Goal: Check status: Check status

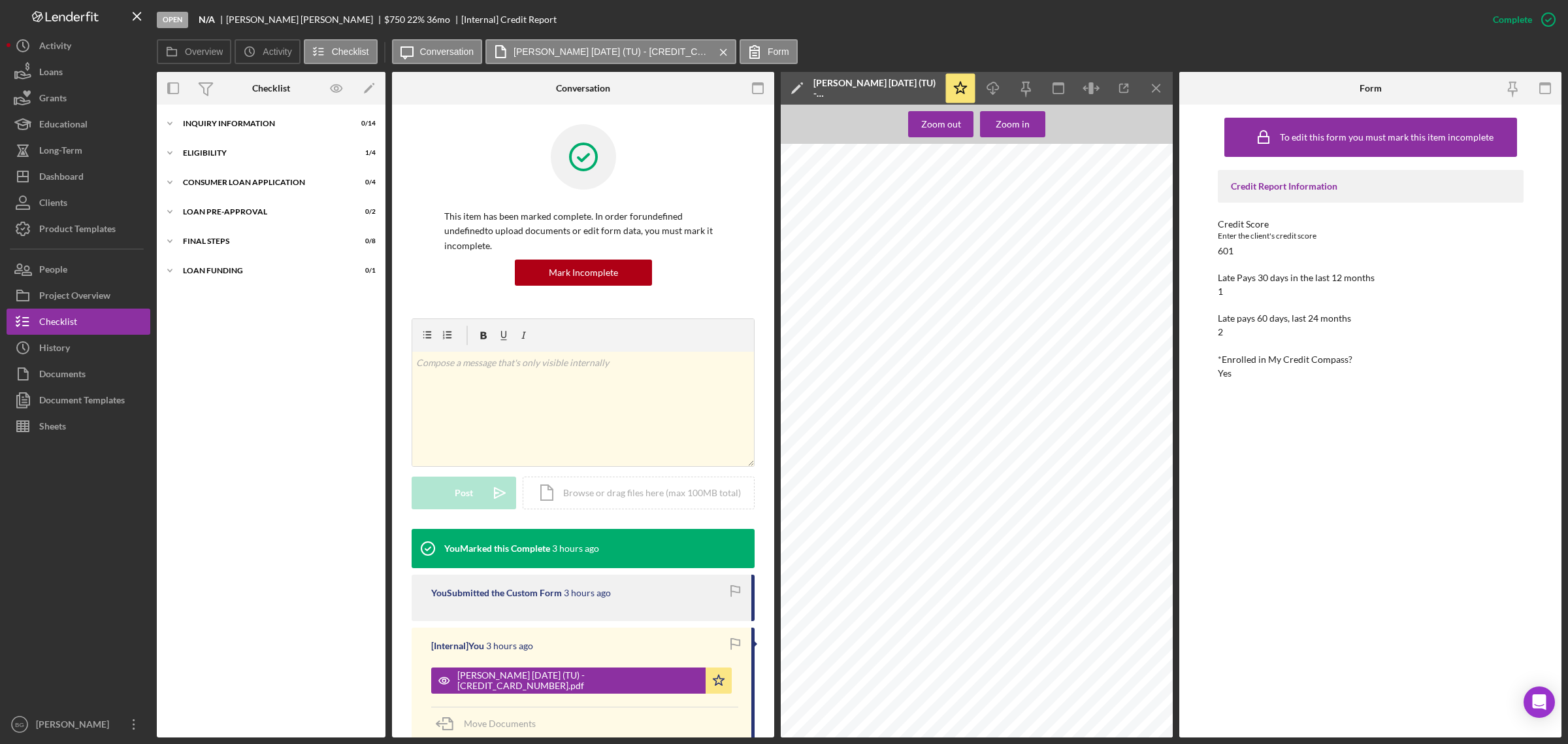
scroll to position [8217, 0]
click at [61, 180] on div "Dashboard" at bounding box center [61, 178] width 45 height 29
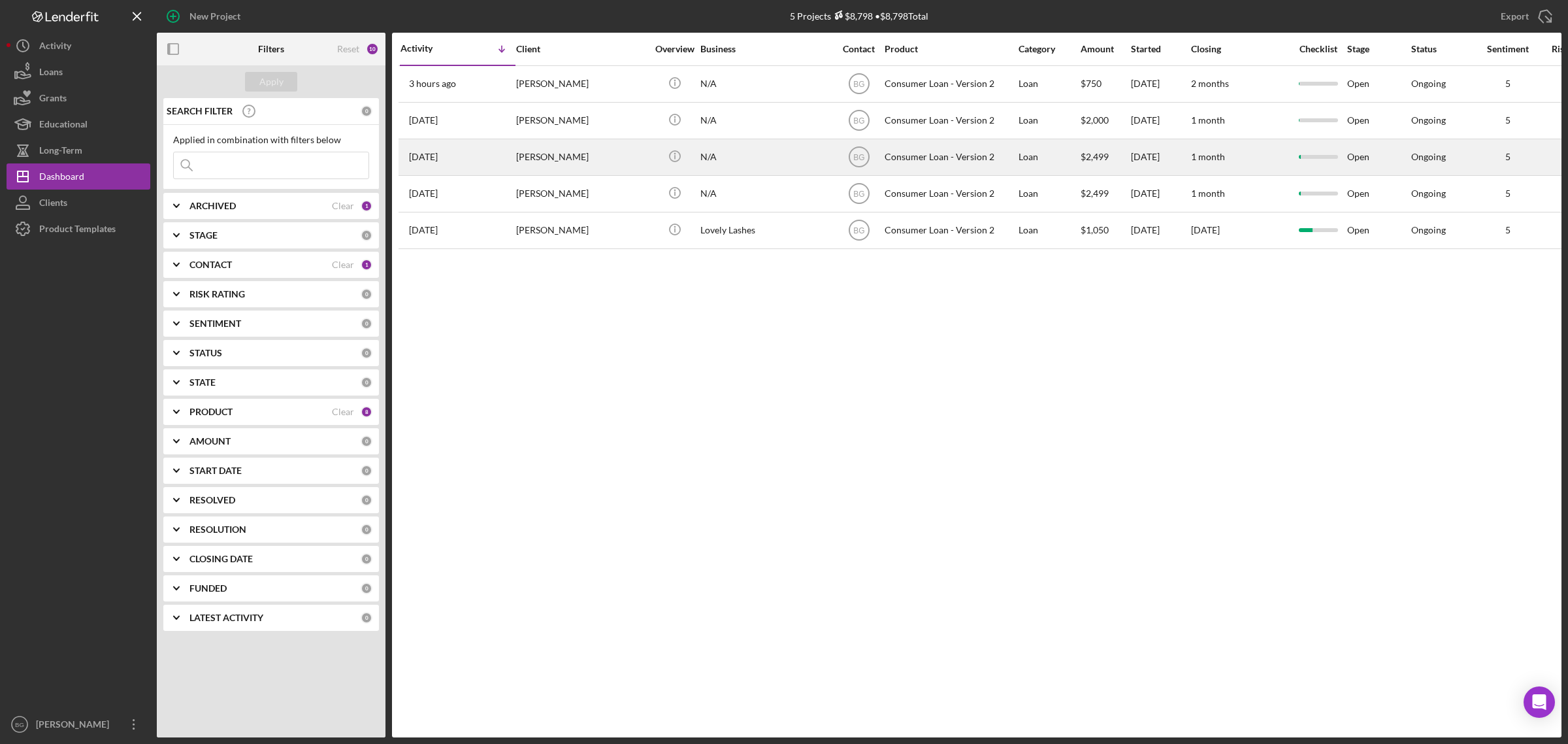
click at [611, 150] on div "[PERSON_NAME]" at bounding box center [581, 157] width 130 height 34
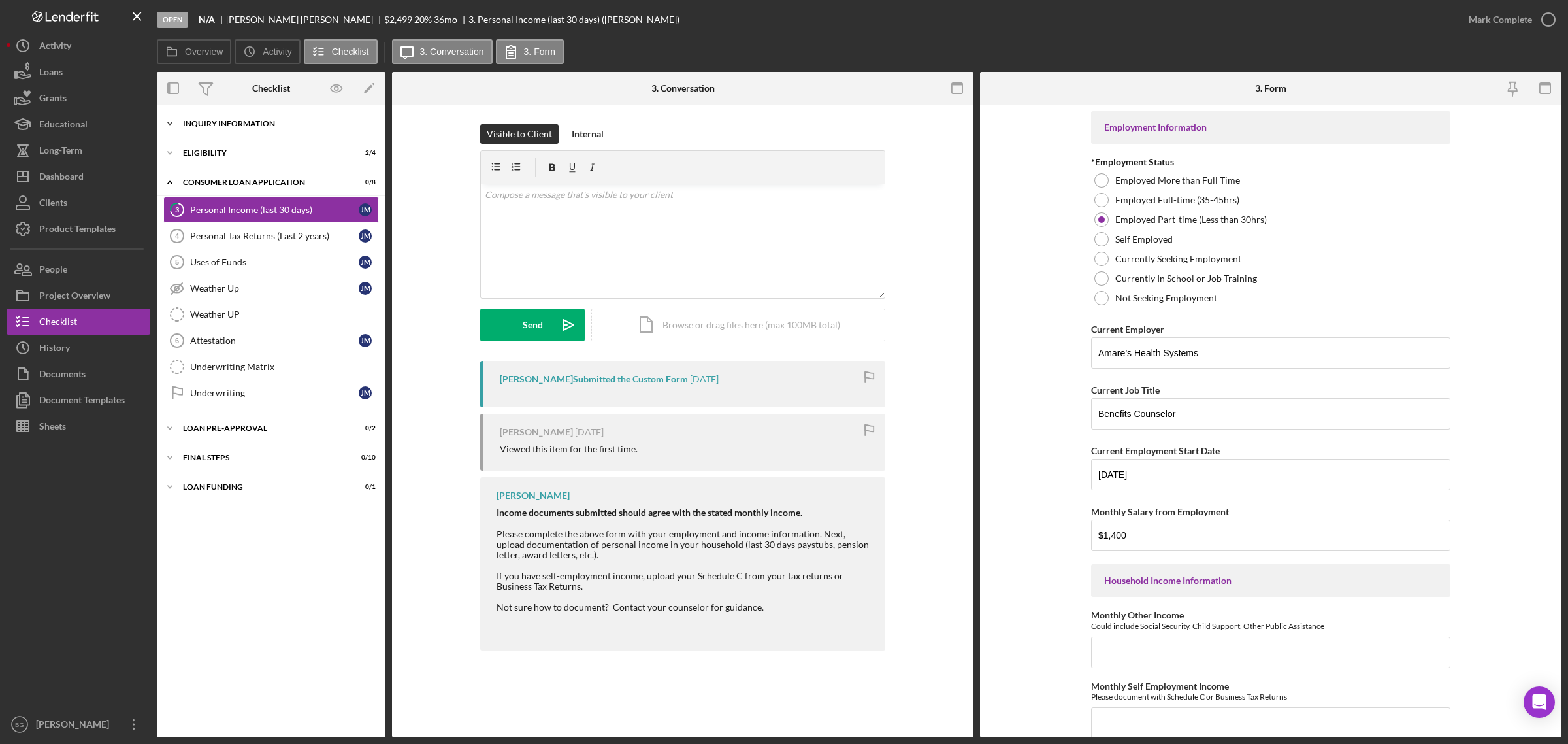
click at [265, 127] on div "Inquiry Information" at bounding box center [276, 124] width 186 height 8
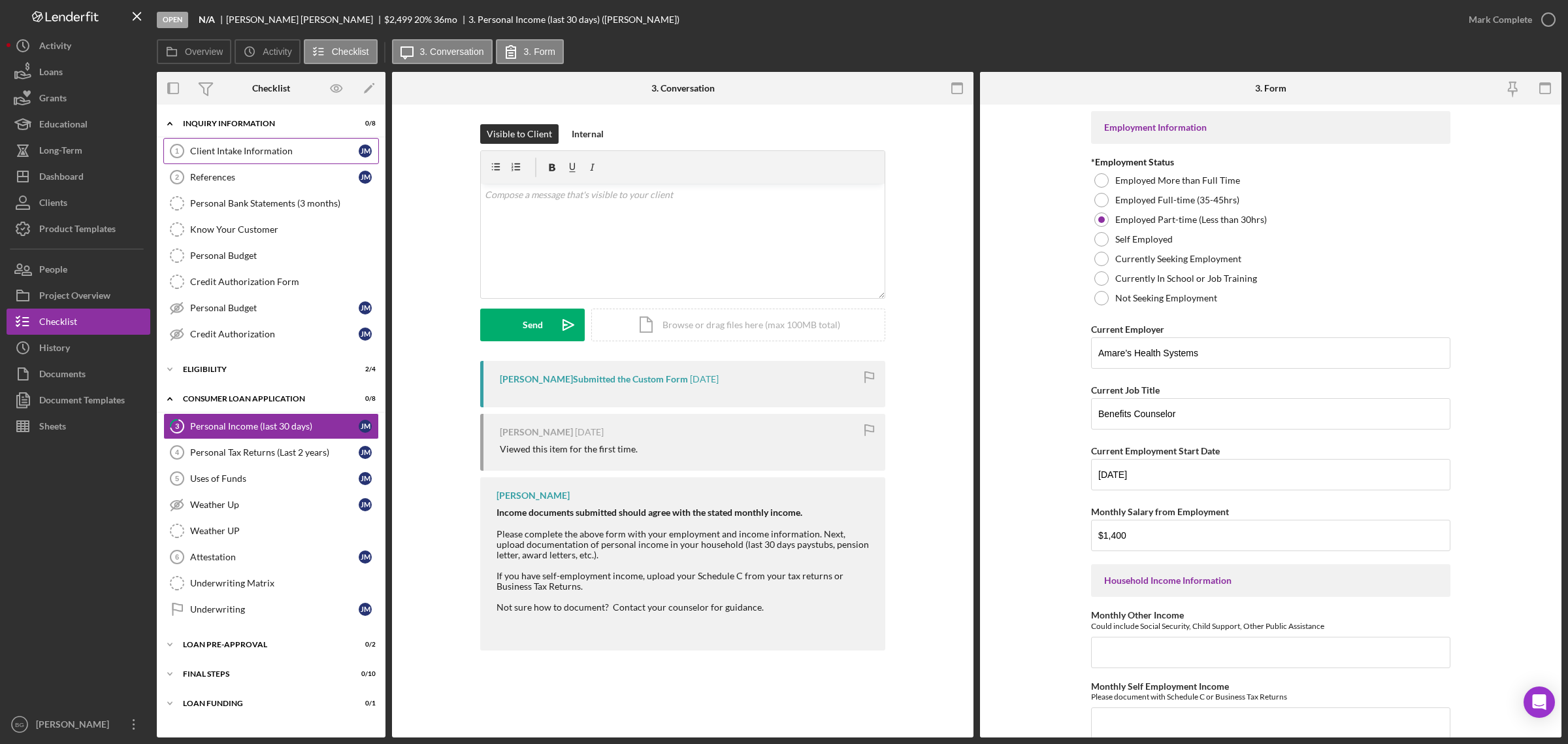
click at [265, 148] on div "Client Intake Information" at bounding box center [274, 150] width 168 height 10
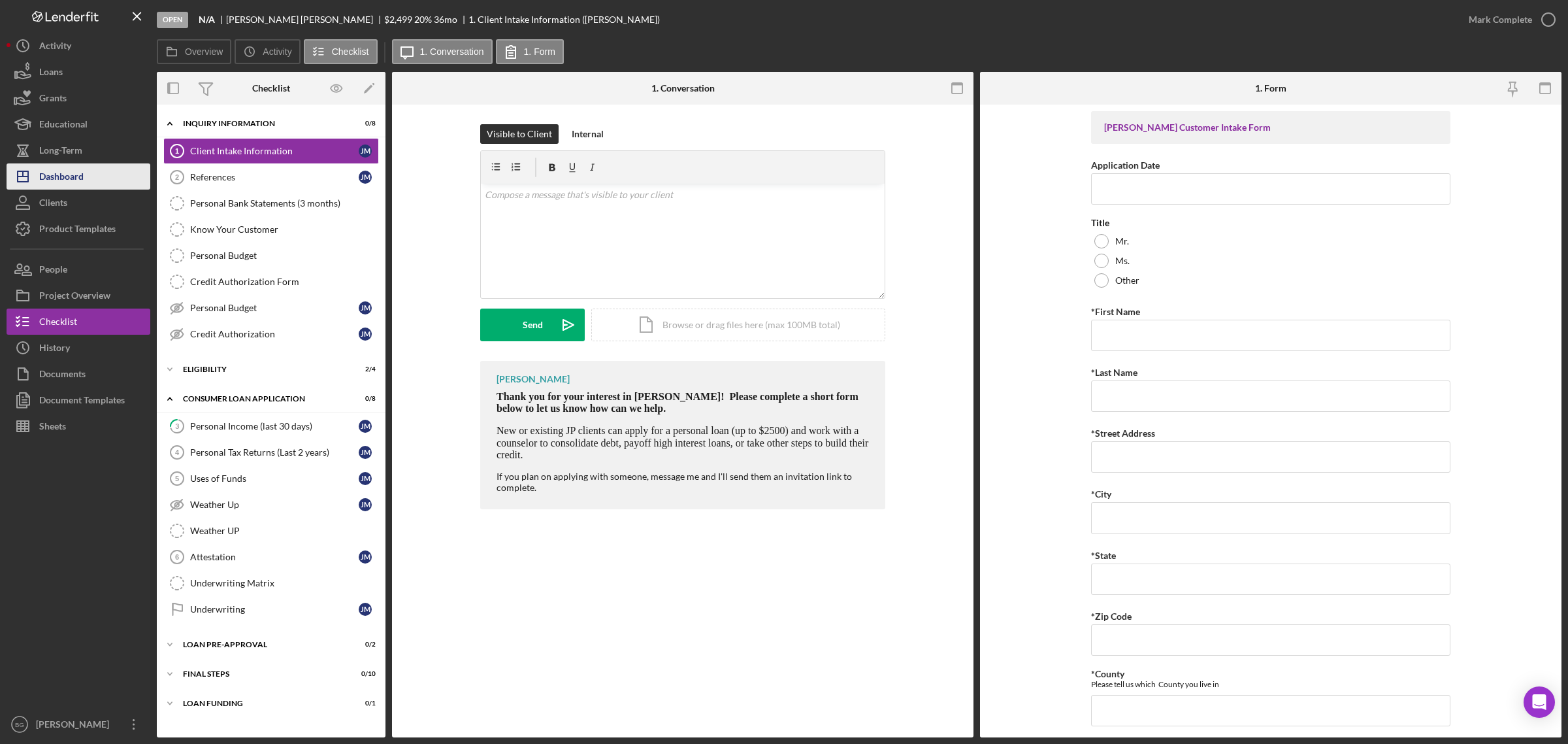
click at [66, 179] on div "Dashboard" at bounding box center [61, 178] width 45 height 29
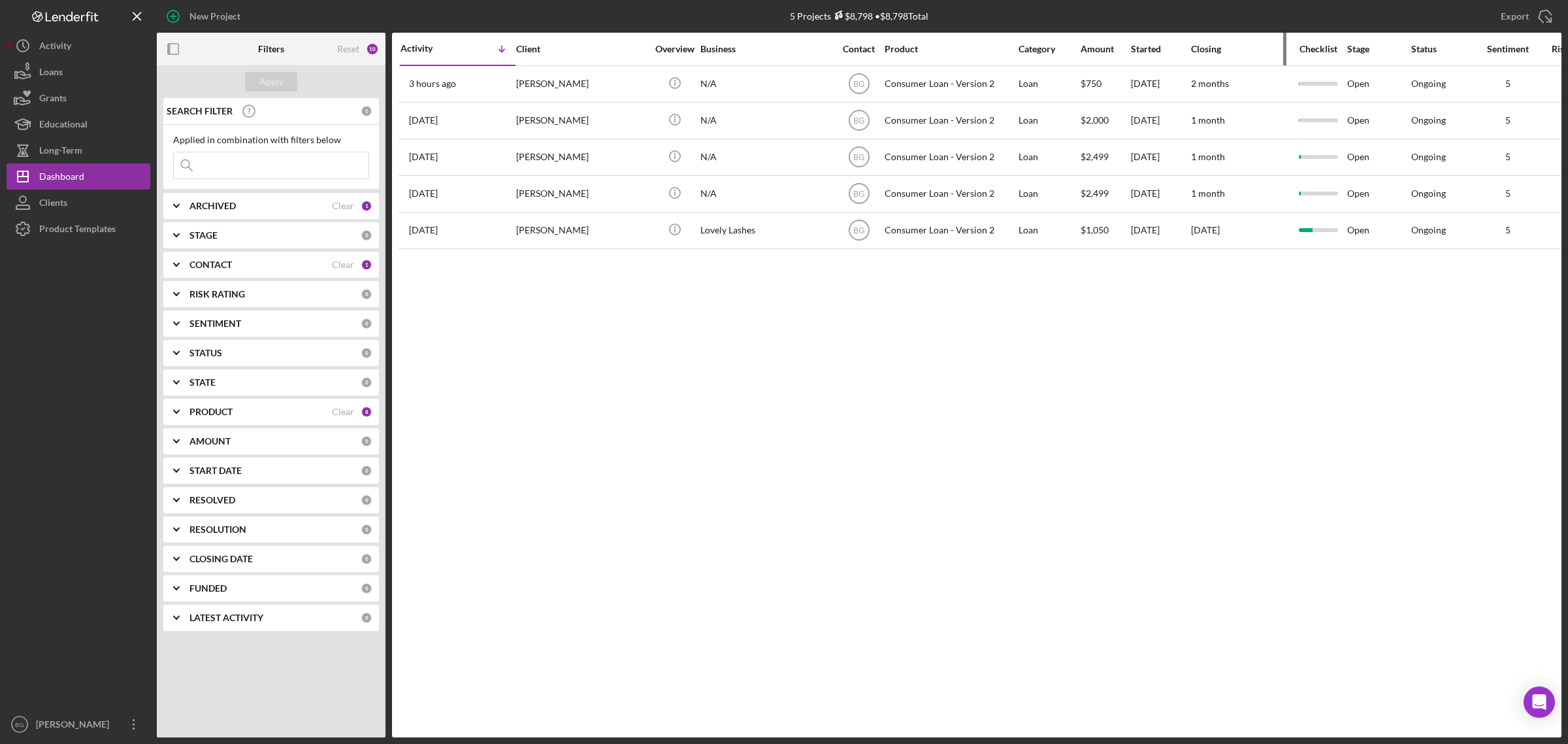
click at [1199, 49] on div "Closing" at bounding box center [1239, 49] width 98 height 10
click at [1098, 339] on div "Activity Client Overview Business Contact Product Category Amount Started Closi…" at bounding box center [977, 384] width 1170 height 705
